Goal: Task Accomplishment & Management: Manage account settings

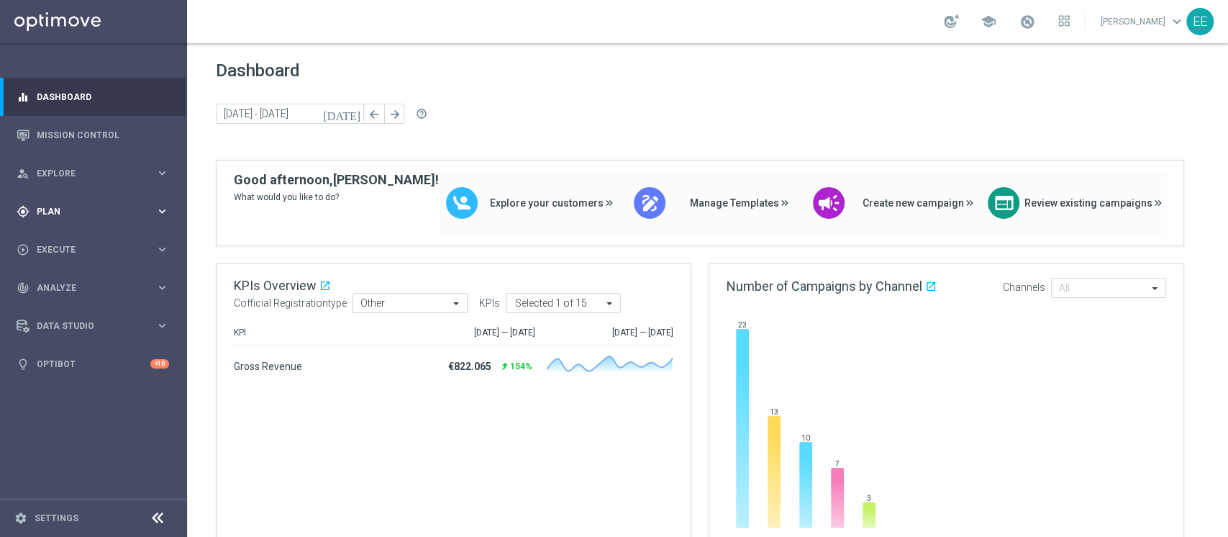
click at [49, 205] on div "gps_fixed Plan" at bounding box center [86, 211] width 139 height 13
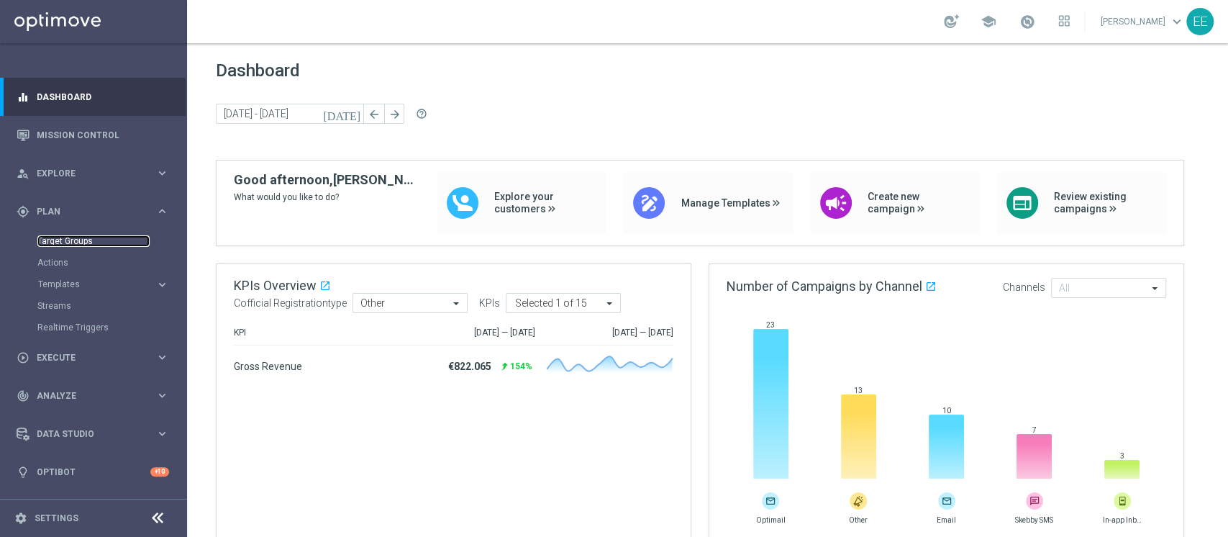
click at [78, 244] on link "Target Groups" at bounding box center [93, 241] width 112 height 12
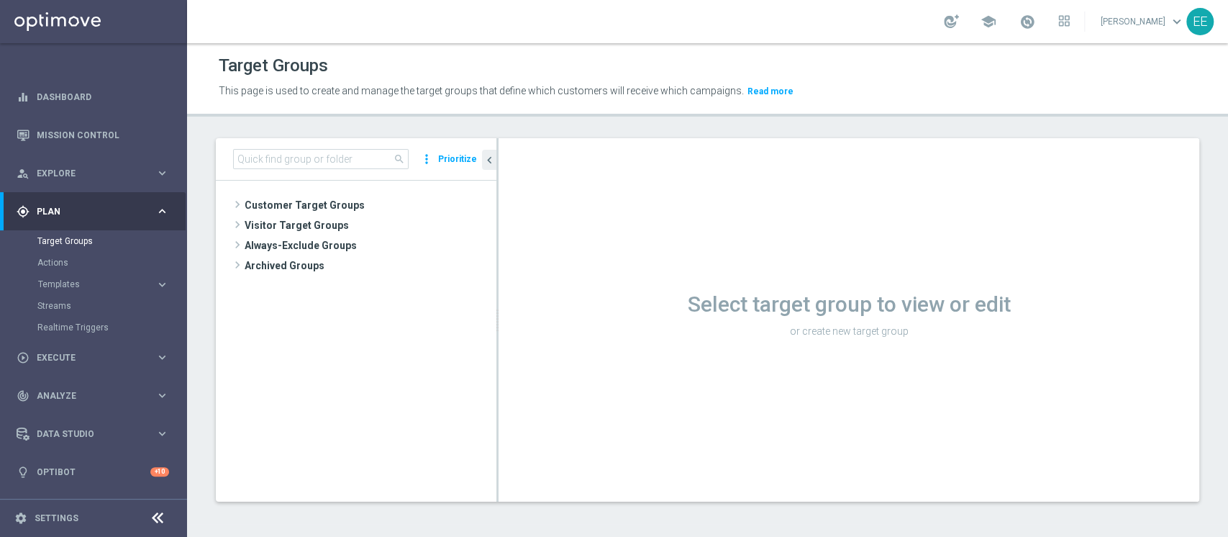
drag, startPoint x: 311, startPoint y: 146, endPoint x: 306, endPoint y: 153, distance: 8.2
click at [306, 153] on div "search more_vert Prioritize" at bounding box center [356, 159] width 281 height 42
click at [306, 153] on input at bounding box center [321, 159] width 176 height 20
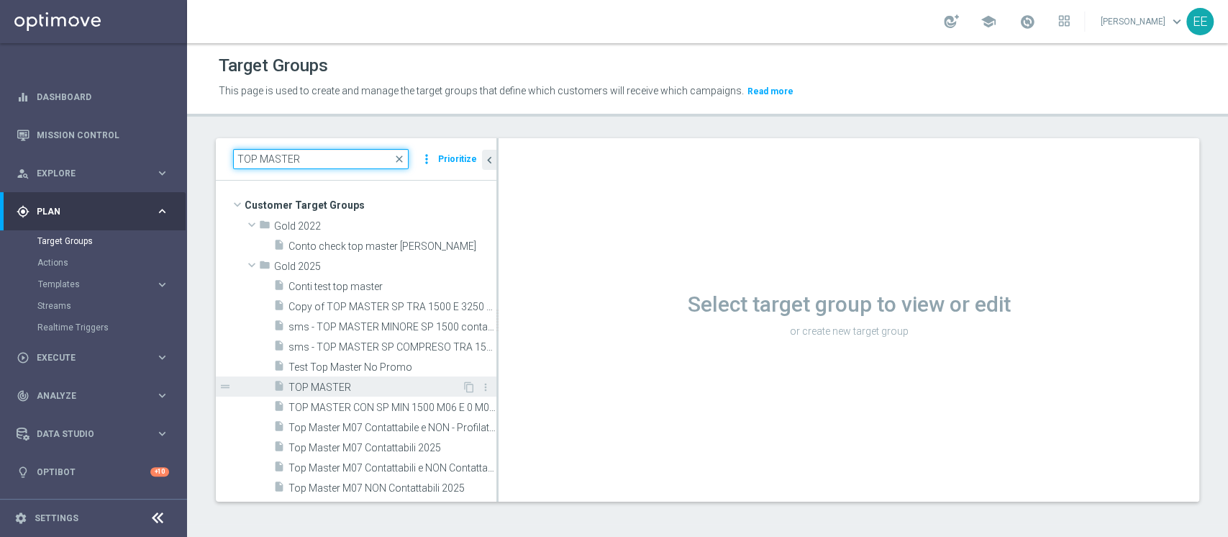
type input "TOP MASTER"
click at [352, 385] on span "TOP MASTER" at bounding box center [374, 387] width 173 height 12
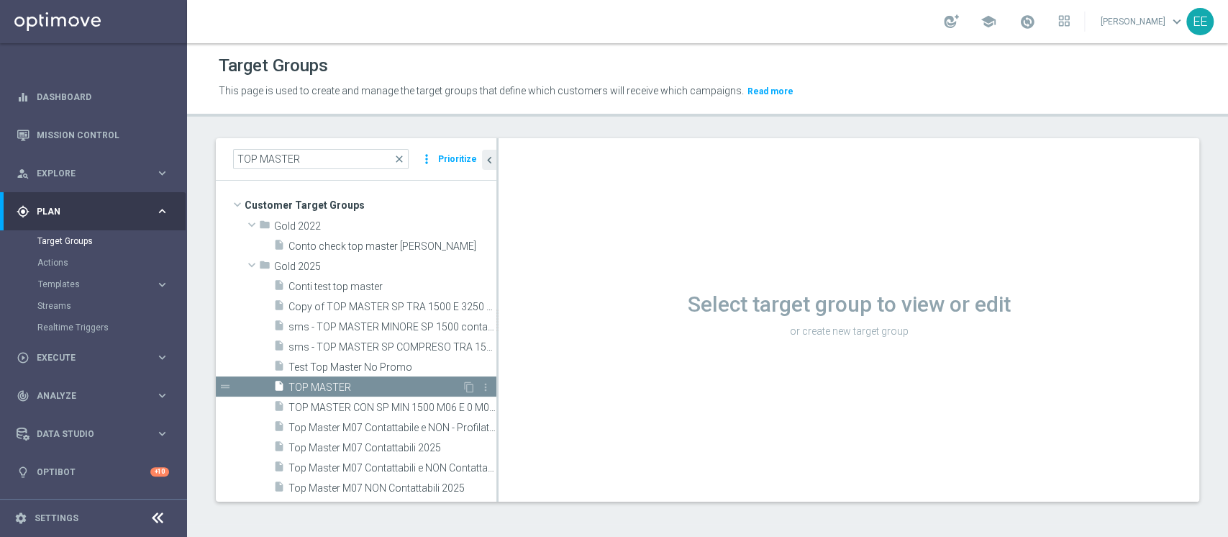
click at [352, 385] on span "TOP MASTER" at bounding box center [374, 387] width 173 height 12
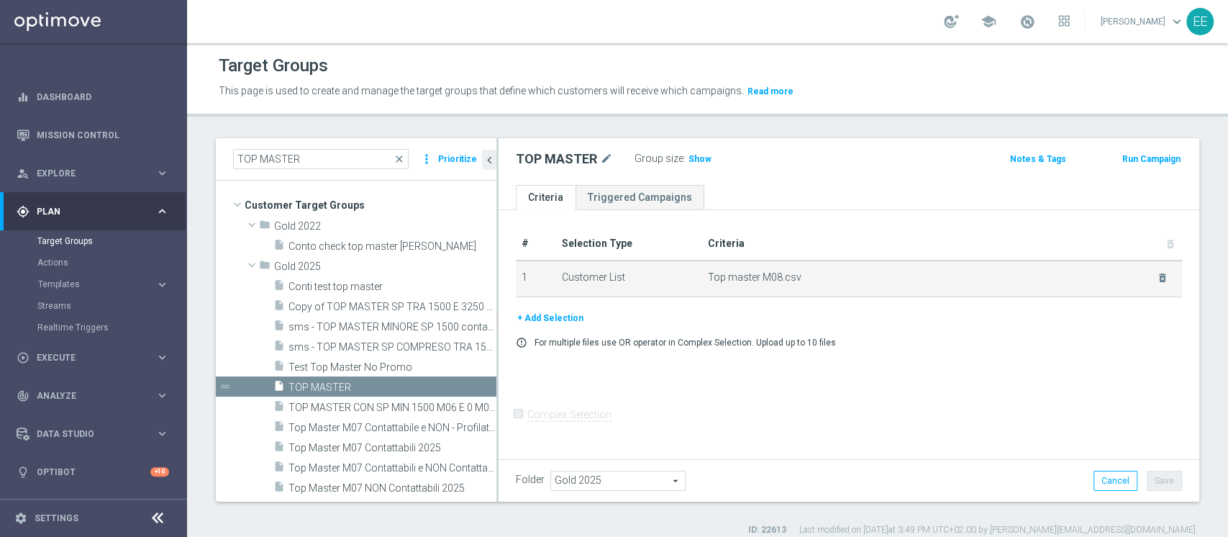
click at [1097, 273] on span "Top master M08.csv" at bounding box center [923, 277] width 431 height 12
click at [866, 276] on span "Top master M08.csv" at bounding box center [923, 277] width 431 height 12
click at [1157, 281] on icon "delete_forever" at bounding box center [1163, 278] width 12 height 12
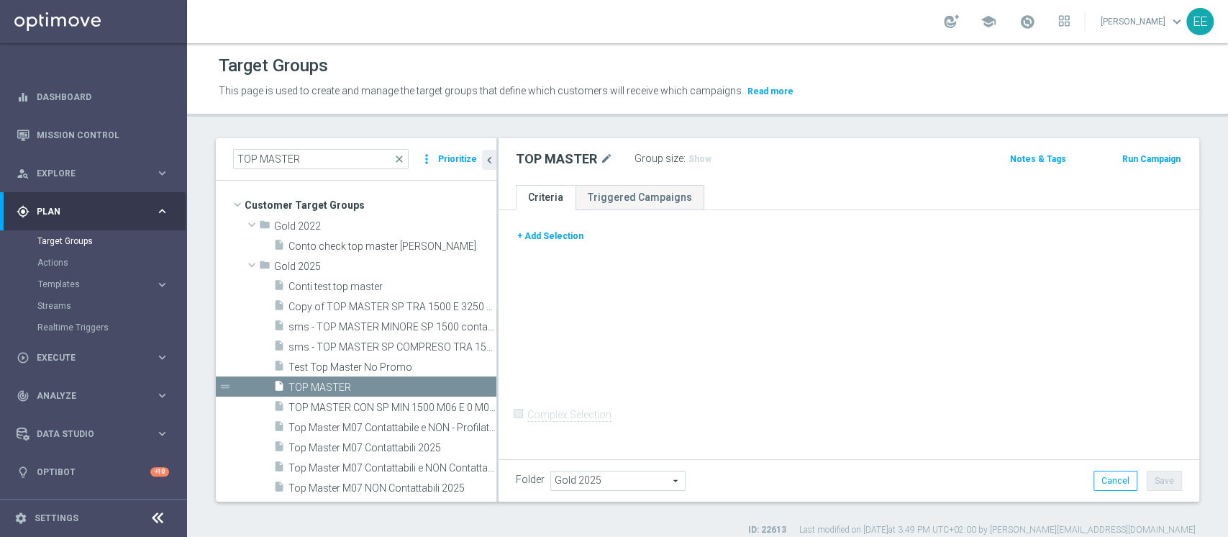
click at [545, 233] on button "+ Add Selection" at bounding box center [550, 236] width 69 height 16
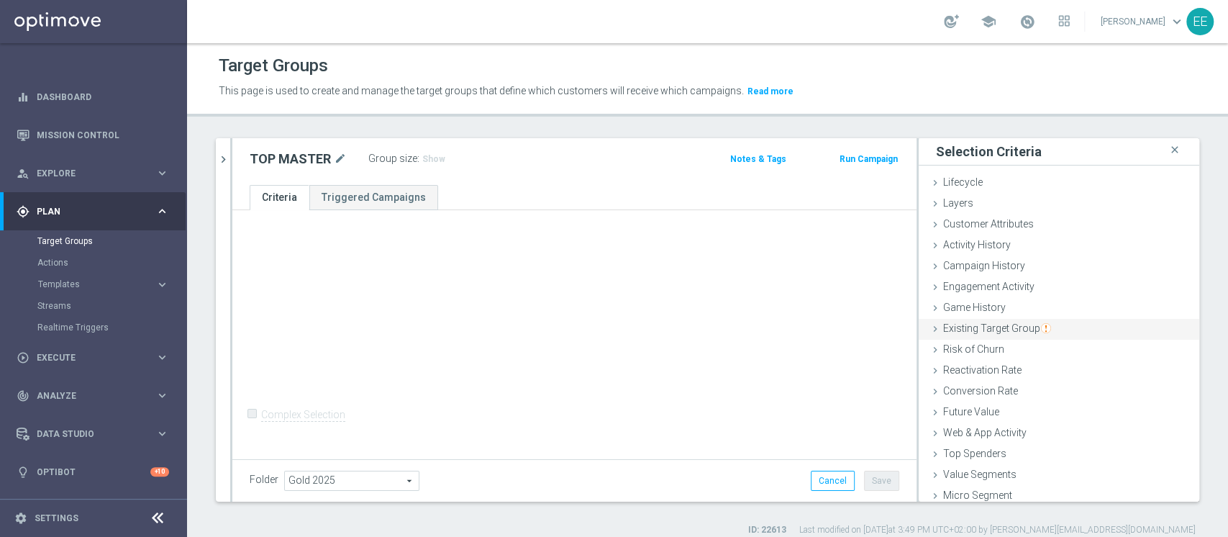
scroll to position [27, 0]
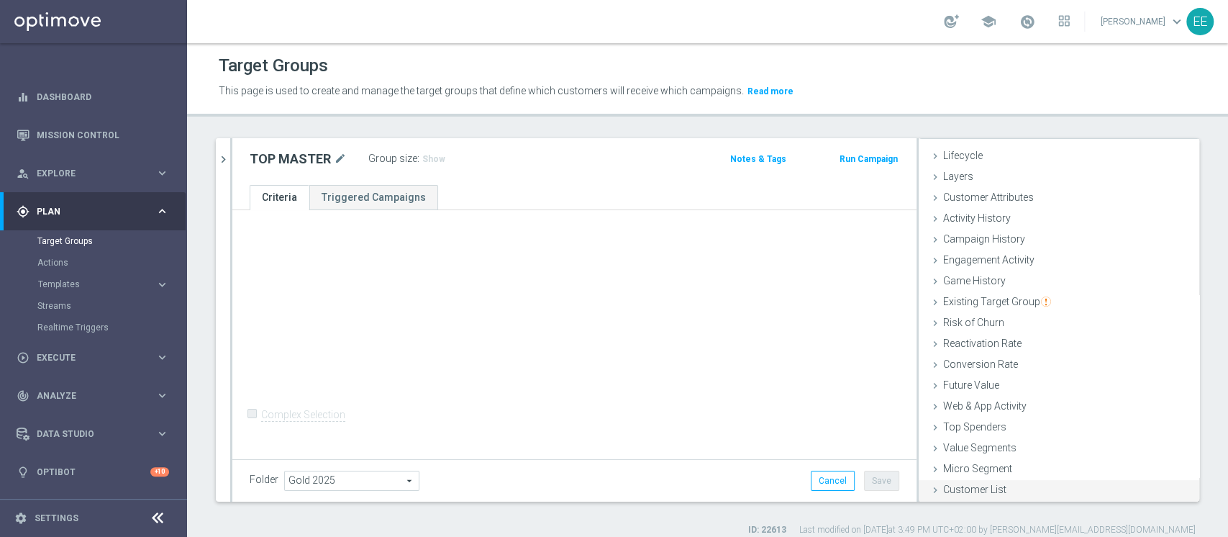
click at [961, 486] on span "Customer List" at bounding box center [974, 489] width 63 height 12
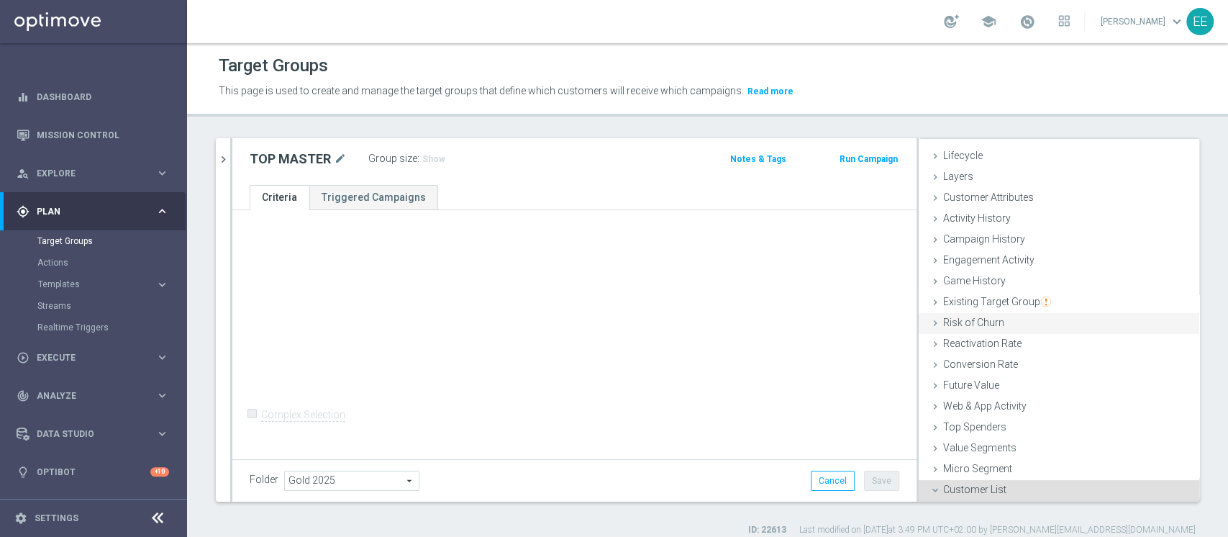
scroll to position [155, 0]
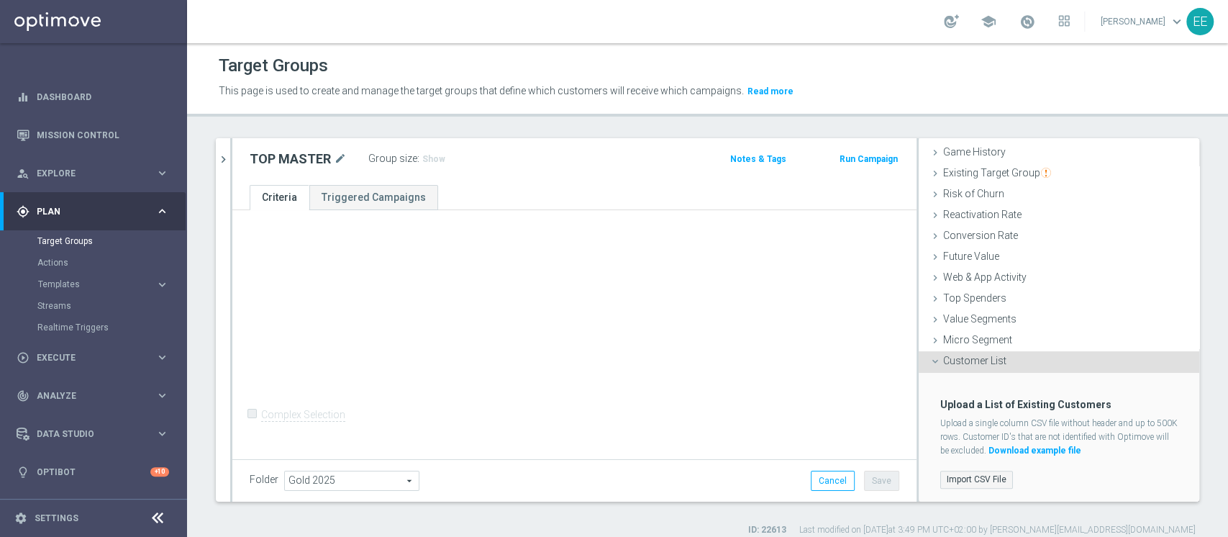
click at [952, 475] on label "Import CSV File" at bounding box center [976, 479] width 73 height 18
click at [0, 0] on input "Import CSV File" at bounding box center [0, 0] width 0 height 0
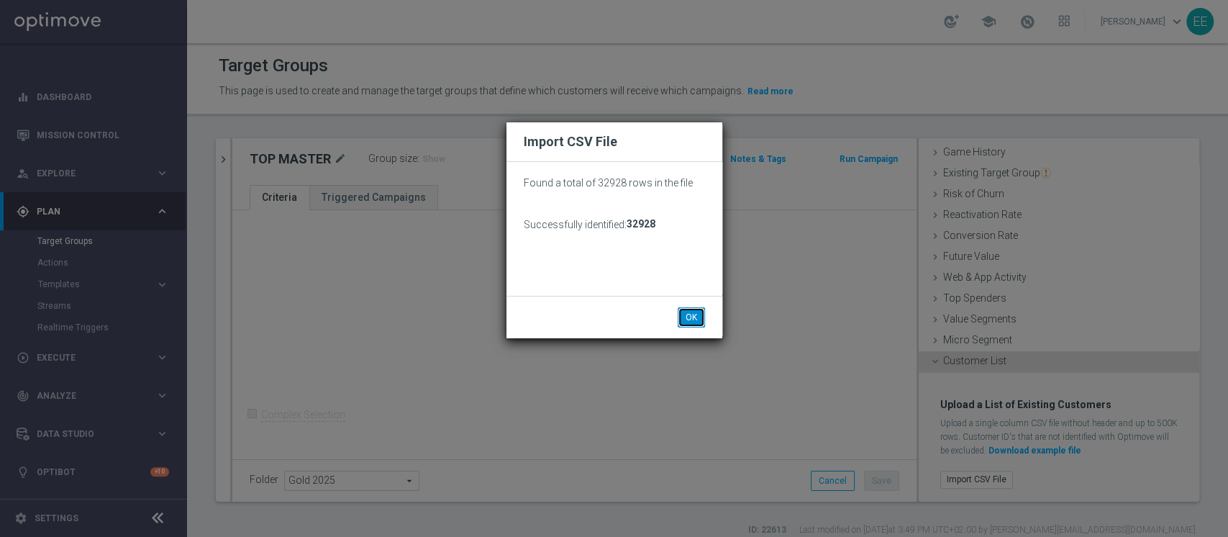
click at [691, 318] on button "OK" at bounding box center [691, 317] width 27 height 20
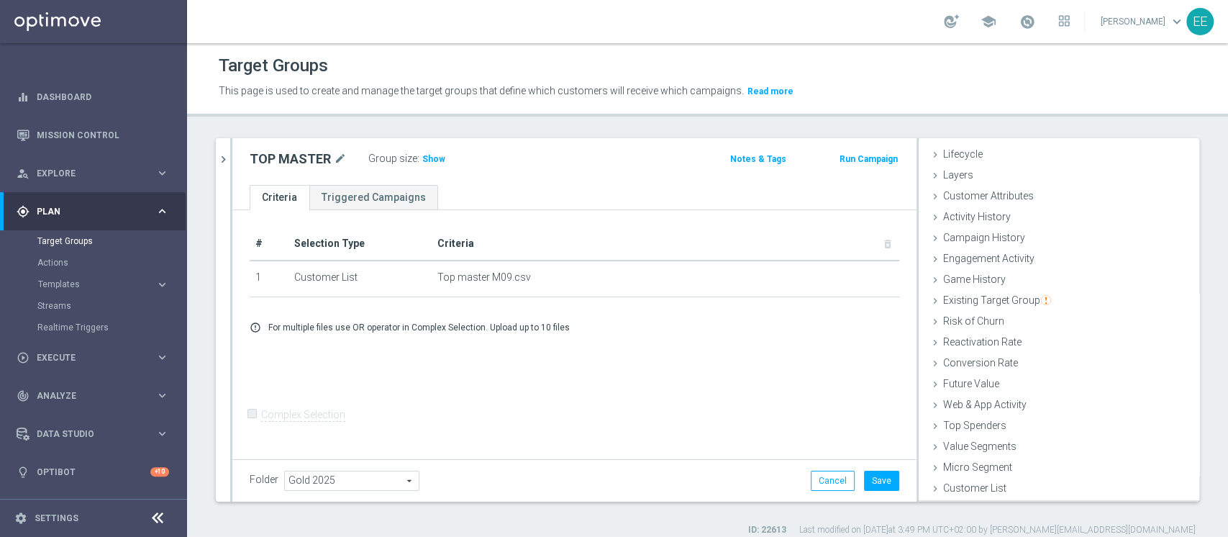
scroll to position [27, 0]
click at [864, 474] on button "Save" at bounding box center [881, 480] width 35 height 20
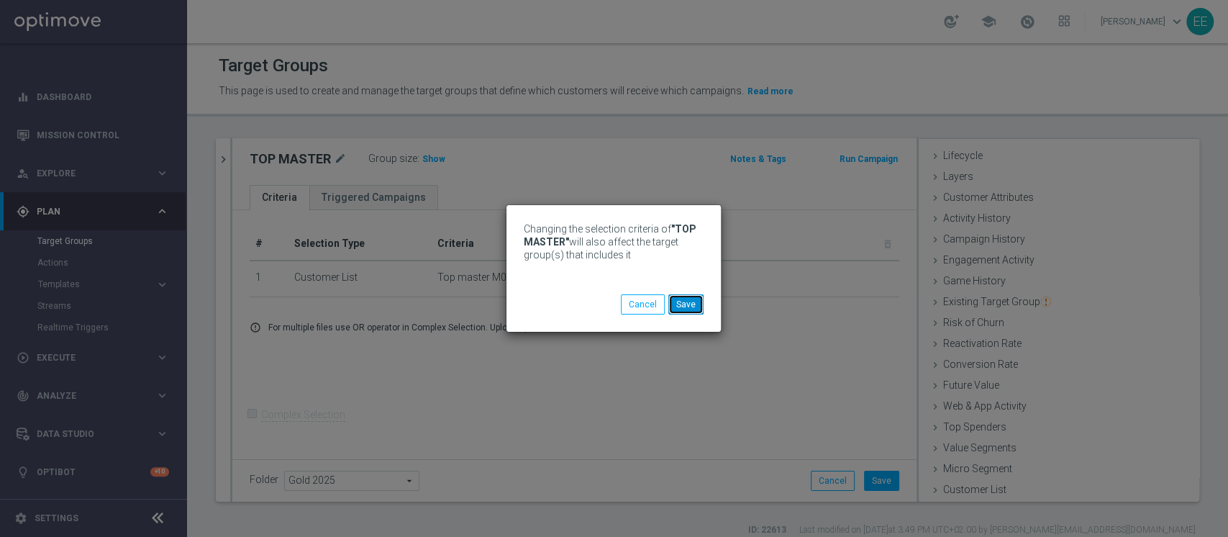
click at [687, 304] on button "Save" at bounding box center [685, 304] width 35 height 20
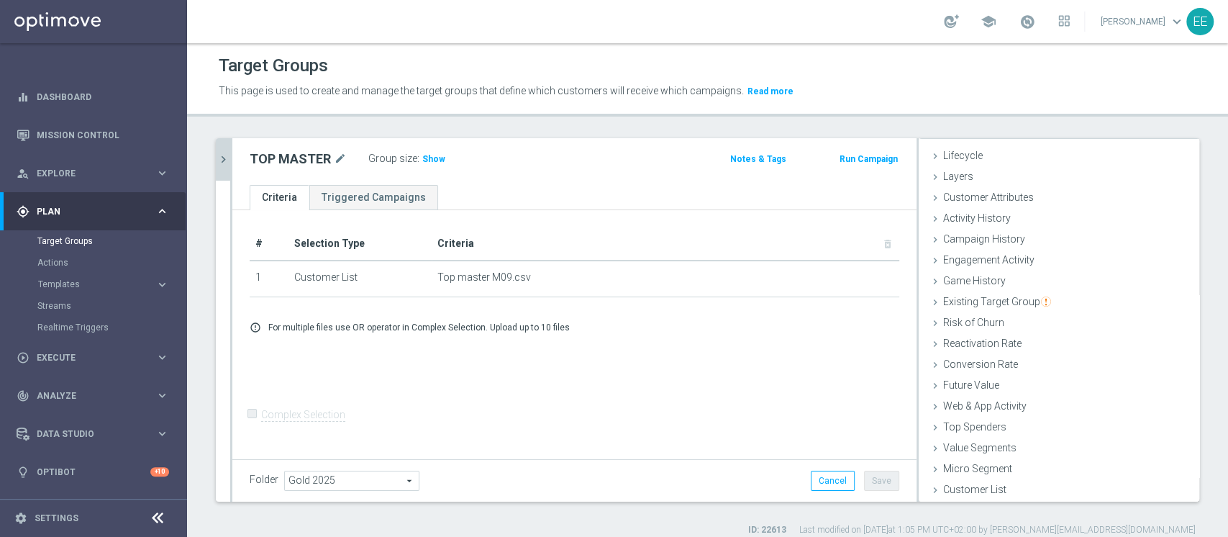
click at [222, 155] on icon "chevron_right" at bounding box center [224, 160] width 14 height 14
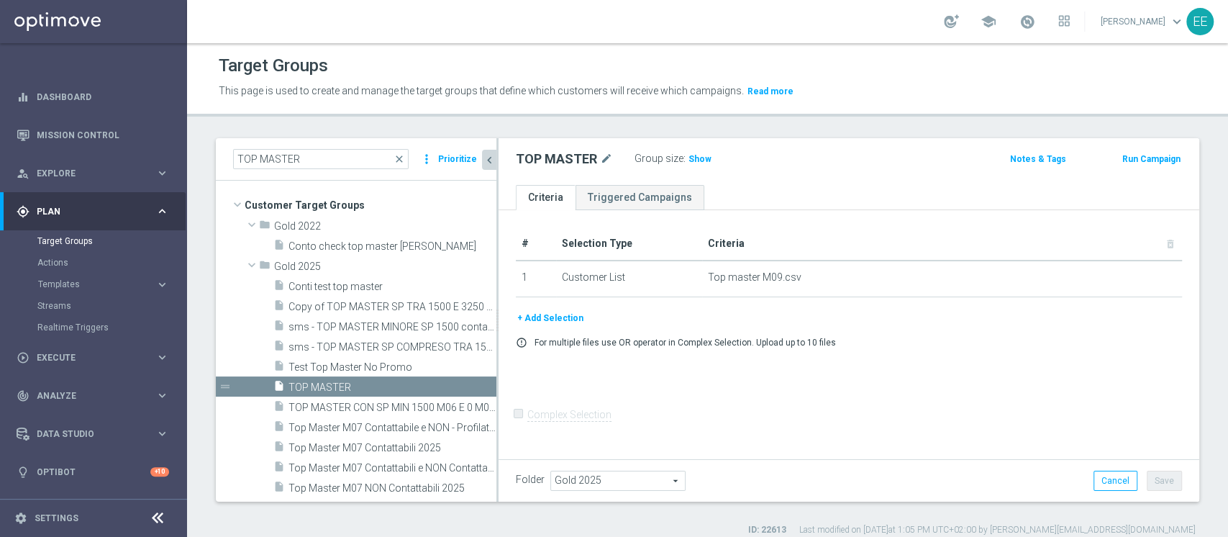
scroll to position [54, 0]
